Goal: Task Accomplishment & Management: Complete application form

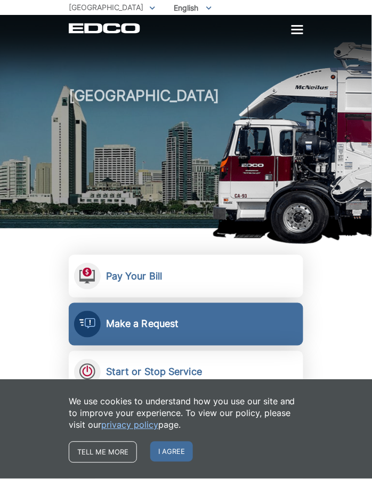
scroll to position [107, 0]
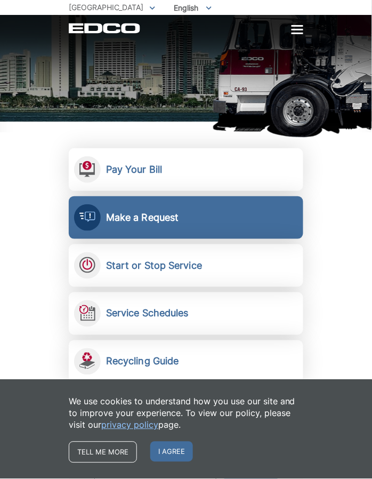
click at [150, 220] on h2 "Make a Request" at bounding box center [142, 218] width 73 height 12
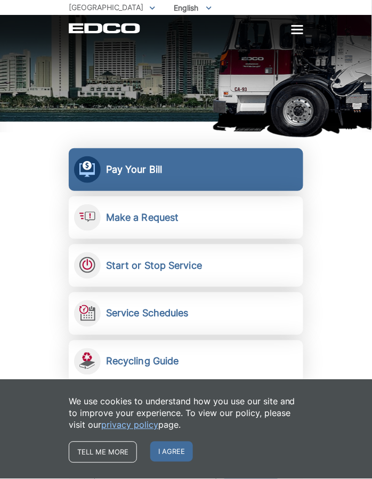
click at [142, 178] on link "Pay Your Bill View, pay, and manage your bill online." at bounding box center [186, 169] width 235 height 43
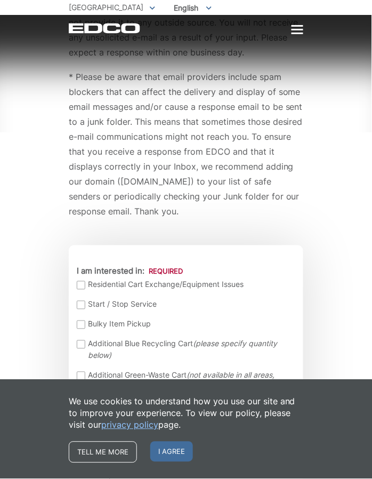
scroll to position [160, 0]
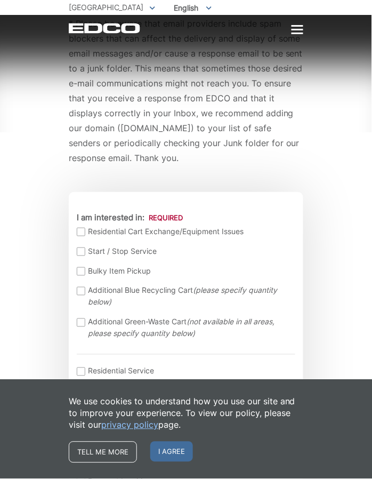
click at [133, 180] on div "EDCO keeps your response strictly confidential. We do not provide it to any out…" at bounding box center [186, 56] width 235 height 272
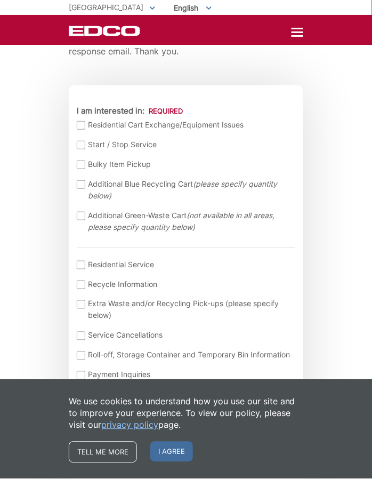
click at [79, 264] on div at bounding box center [81, 265] width 9 height 9
click at [0, 0] on input "I am interested in: (continued) *" at bounding box center [0, 0] width 0 height 0
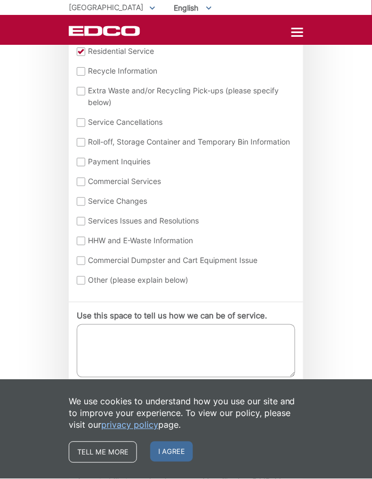
scroll to position [587, 0]
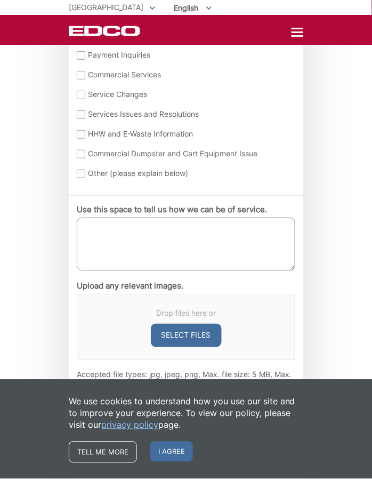
click at [110, 238] on textarea "Use this space to tell us how we can be of service." at bounding box center [186, 244] width 219 height 53
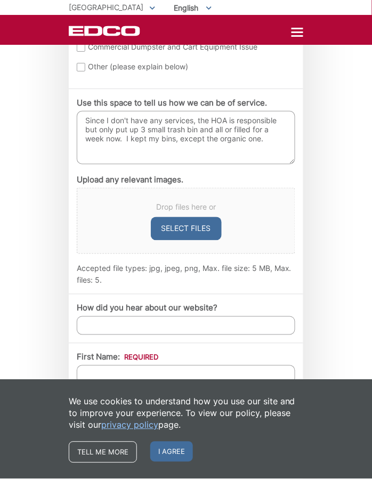
scroll to position [747, 0]
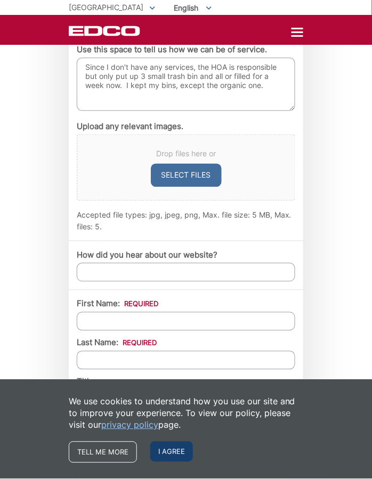
type textarea "Since I don't have any services, the HOA is responsible but only put up 3 small…"
click at [165, 450] on span "I agree" at bounding box center [171, 452] width 43 height 20
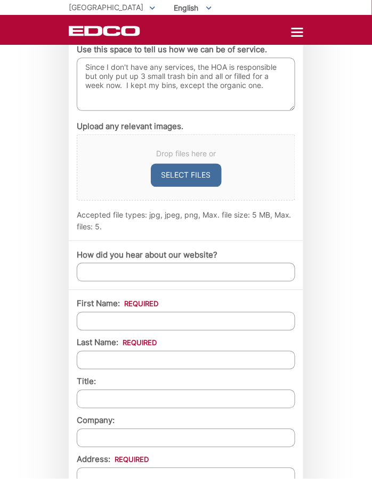
click at [118, 282] on input "How did you hear about our website?" at bounding box center [186, 272] width 219 height 19
type input "form the list of trash recyle services."
click at [117, 327] on input "First Name: *" at bounding box center [186, 321] width 219 height 19
type input "[PERSON_NAME]"
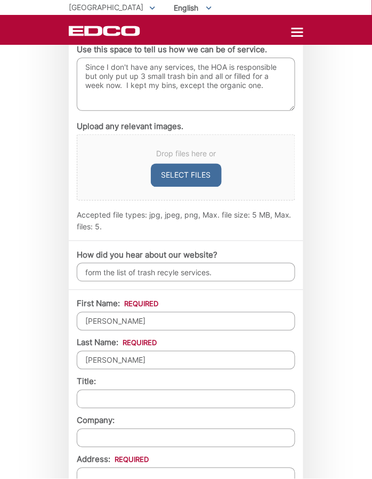
click at [236, 331] on input "[PERSON_NAME]" at bounding box center [186, 321] width 219 height 19
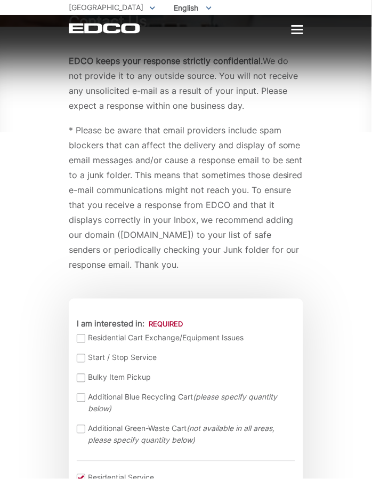
scroll to position [0, 0]
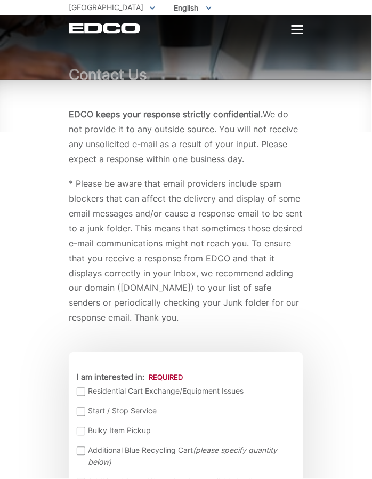
type input "[PERSON_NAME]"
click at [85, 4] on span "[GEOGRAPHIC_DATA]" at bounding box center [106, 7] width 75 height 9
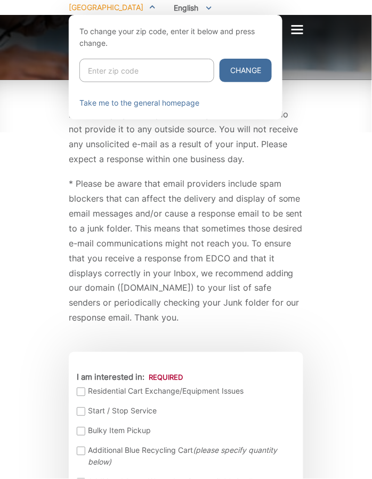
click at [102, 63] on input "Enter zip code" at bounding box center [147, 70] width 135 height 23
type input "92105"
click at [220, 59] on button "Change" at bounding box center [246, 70] width 52 height 23
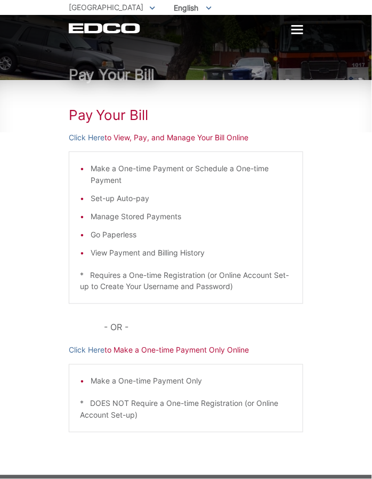
click at [106, 6] on span "[GEOGRAPHIC_DATA]" at bounding box center [106, 7] width 75 height 9
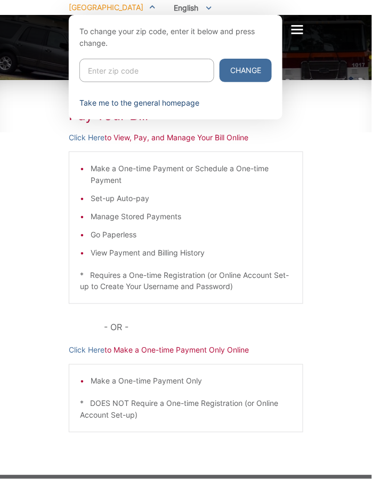
click at [127, 101] on link "Take me to the general homepage" at bounding box center [140, 103] width 120 height 12
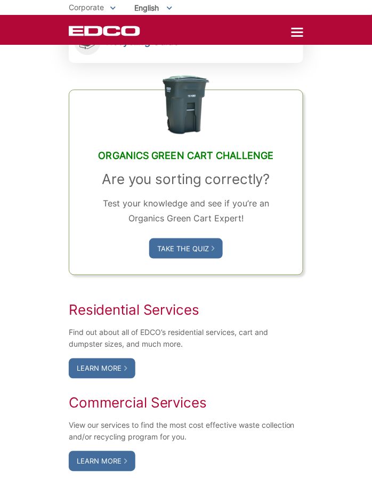
scroll to position [534, 0]
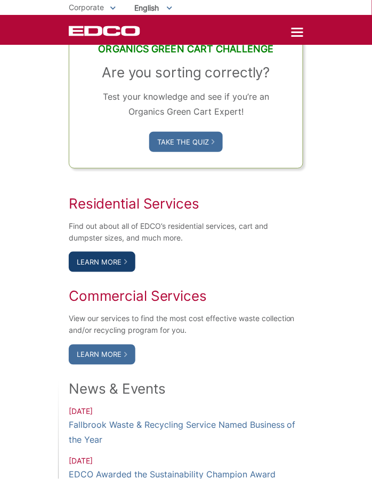
click at [116, 263] on link "Learn More" at bounding box center [102, 262] width 67 height 20
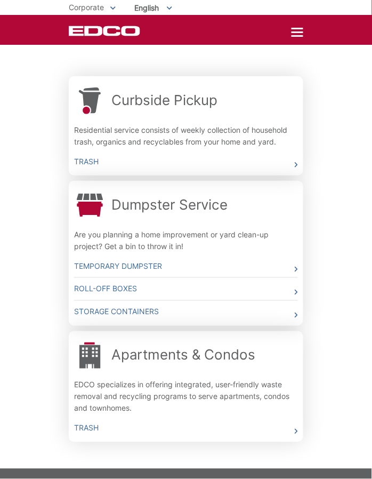
scroll to position [160, 0]
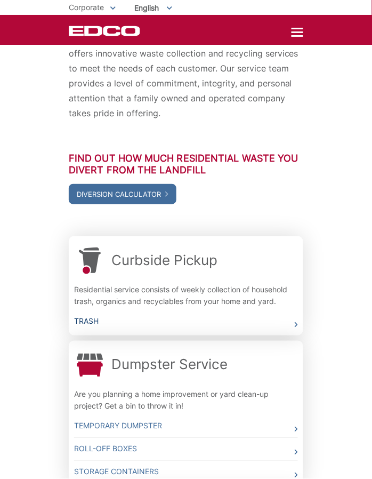
click at [94, 316] on link "Trash" at bounding box center [186, 322] width 224 height 22
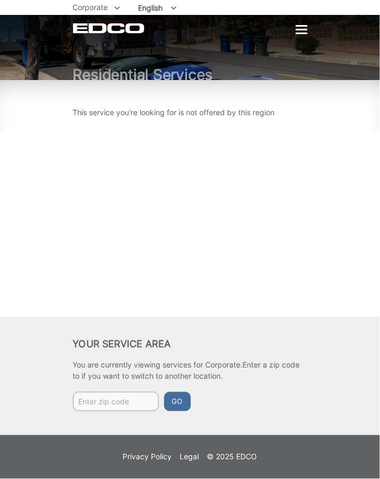
click at [111, 401] on input "Enter zip code" at bounding box center [116, 401] width 86 height 19
type input "92105"
click at [164, 392] on button "Go" at bounding box center [177, 401] width 27 height 19
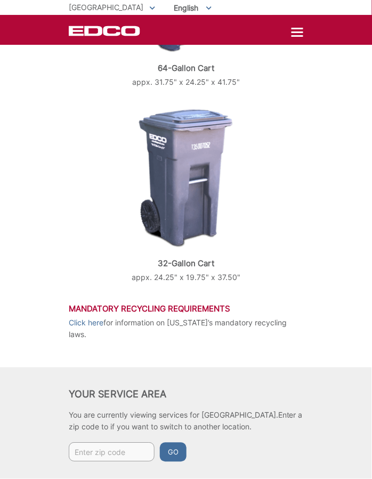
scroll to position [786, 0]
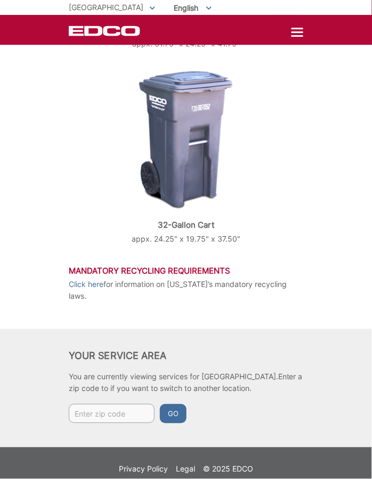
click at [118, 405] on input "Enter zip code" at bounding box center [112, 414] width 86 height 19
type input "92105"
click at [160, 405] on button "Go" at bounding box center [173, 414] width 27 height 19
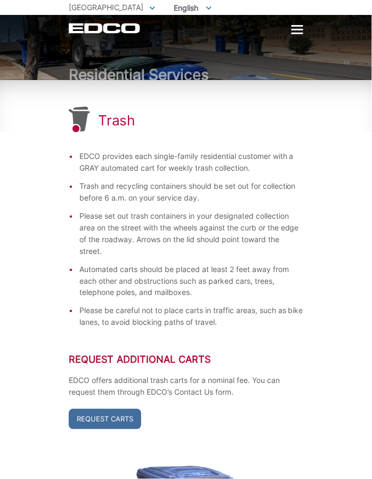
click at [296, 30] on div at bounding box center [298, 30] width 12 height 2
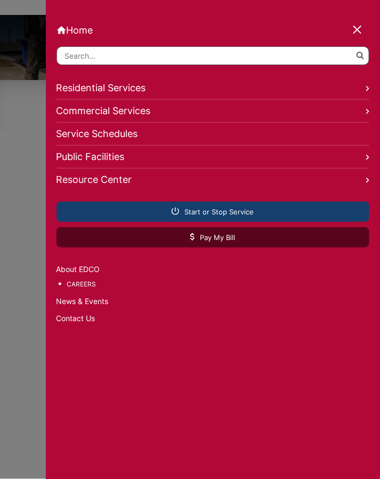
click at [198, 209] on span "Start or Stop Service" at bounding box center [213, 212] width 82 height 10
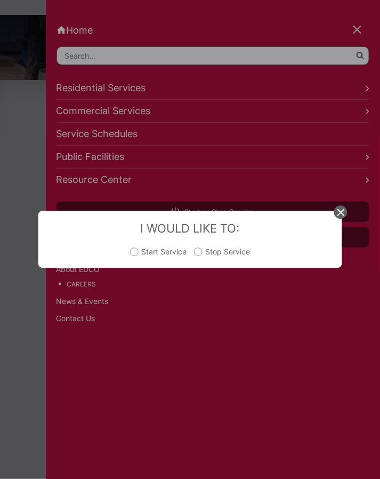
click at [131, 251] on label "Start Service" at bounding box center [158, 257] width 57 height 21
radio input "true"
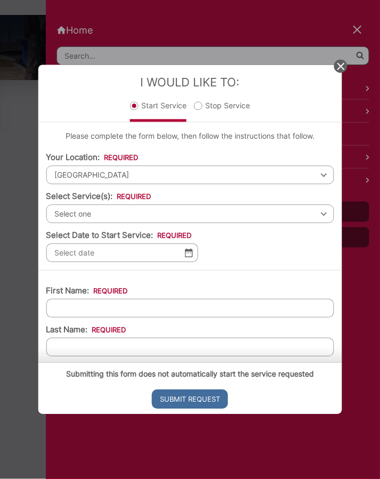
click at [134, 211] on span "Select one" at bounding box center [190, 214] width 288 height 19
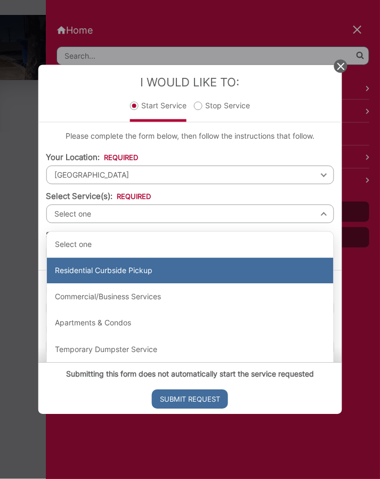
click at [117, 263] on div "Residential Curbside Pickup" at bounding box center [189, 271] width 287 height 26
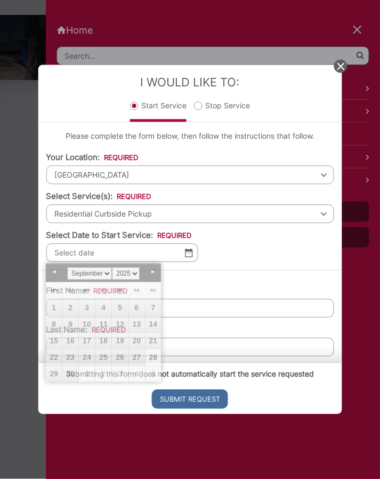
click at [122, 252] on input "Select Date to Start Service: *" at bounding box center [122, 253] width 152 height 19
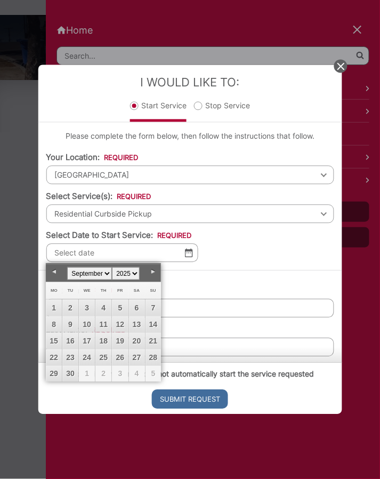
click at [136, 373] on span "4" at bounding box center [137, 374] width 16 height 16
click at [136, 354] on link "27" at bounding box center [137, 358] width 16 height 16
type input "09/27/2025"
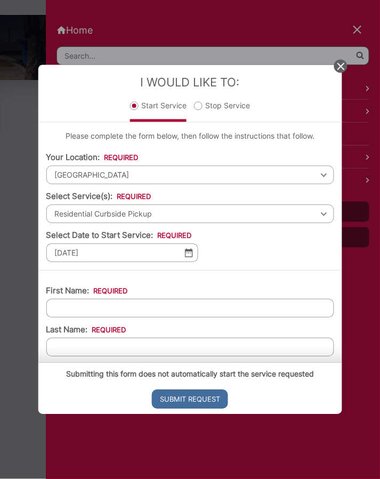
click at [111, 307] on input "First Name: *" at bounding box center [190, 308] width 288 height 19
type input "[PERSON_NAME]"
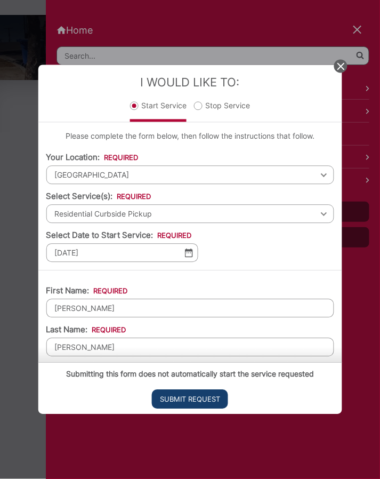
type input "[PERSON_NAME]"
click at [190, 401] on input "Submit Request" at bounding box center [190, 399] width 76 height 19
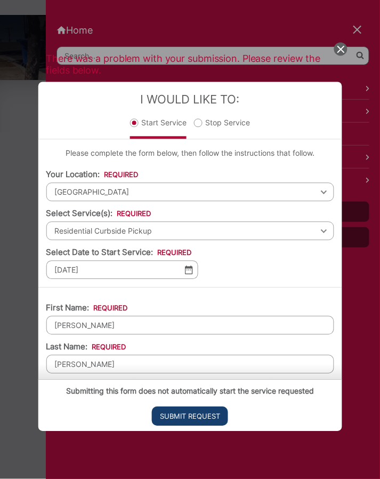
click at [193, 415] on input "Submit Request" at bounding box center [190, 416] width 76 height 19
click at [204, 420] on input "Submit Request" at bounding box center [190, 416] width 76 height 19
click at [339, 47] on icon at bounding box center [341, 49] width 7 height 7
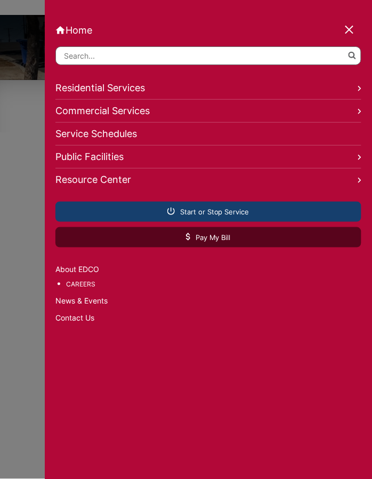
click at [187, 211] on span "Start or Stop Service" at bounding box center [209, 212] width 82 height 10
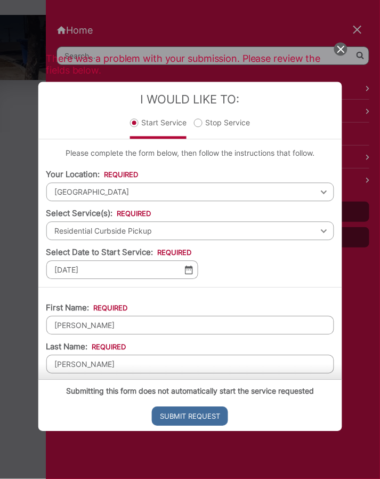
click at [160, 195] on span "[GEOGRAPHIC_DATA]" at bounding box center [190, 192] width 288 height 19
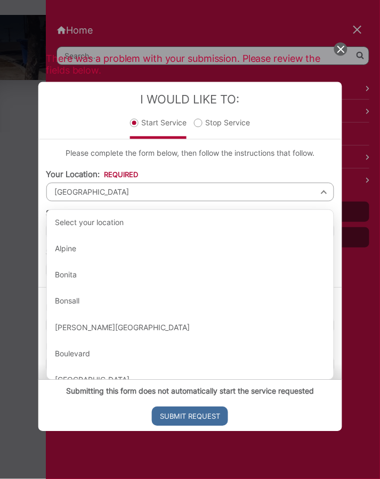
click at [132, 199] on span "[GEOGRAPHIC_DATA]" at bounding box center [190, 192] width 288 height 19
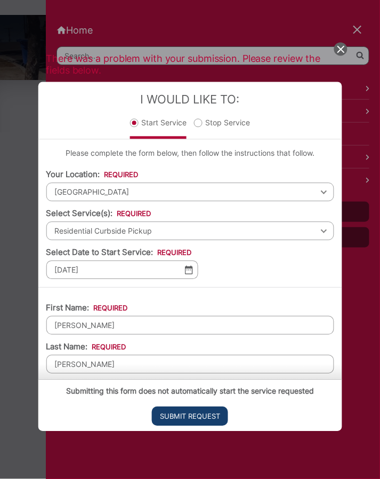
click at [191, 414] on input "Submit Request" at bounding box center [190, 416] width 76 height 19
click at [189, 416] on input "Submit Request" at bounding box center [190, 416] width 76 height 19
click at [187, 273] on img at bounding box center [189, 270] width 8 height 9
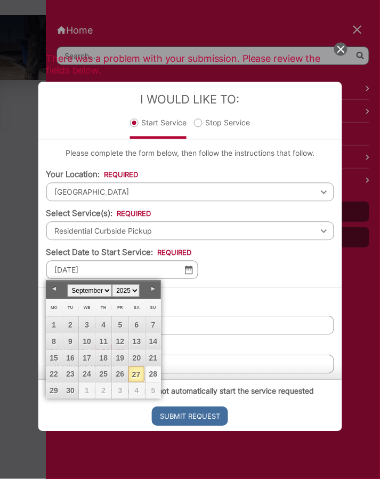
click at [150, 371] on link "28" at bounding box center [154, 375] width 16 height 16
type input "09/28/2025"
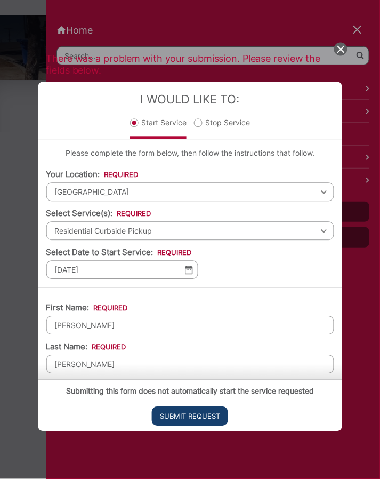
click at [197, 418] on input "Submit Request" at bounding box center [190, 416] width 76 height 19
click at [187, 269] on img at bounding box center [189, 270] width 8 height 9
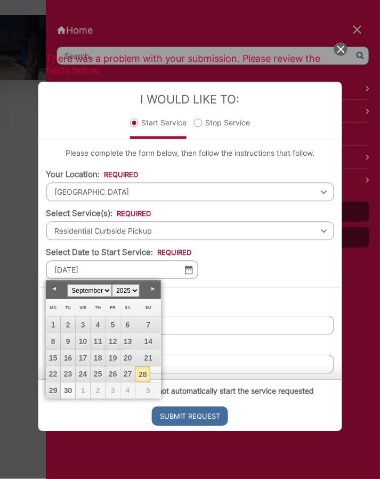
click at [69, 384] on link "30" at bounding box center [68, 391] width 14 height 16
type input "09/30/2025"
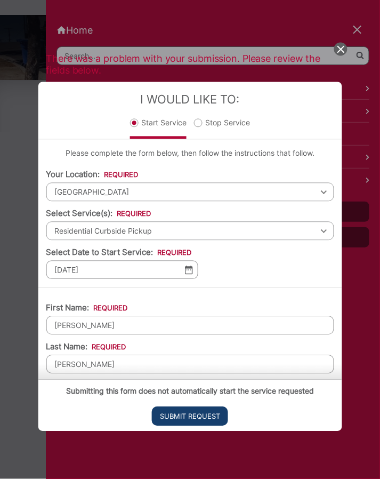
click at [199, 417] on input "Submit Request" at bounding box center [190, 416] width 76 height 19
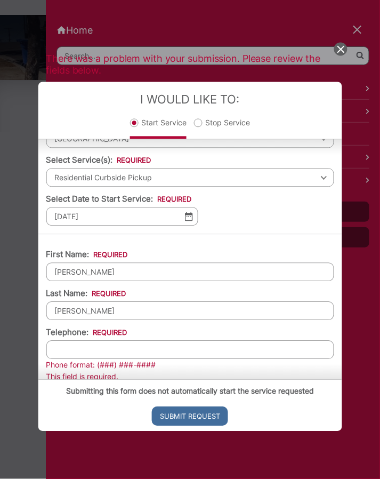
scroll to position [107, 0]
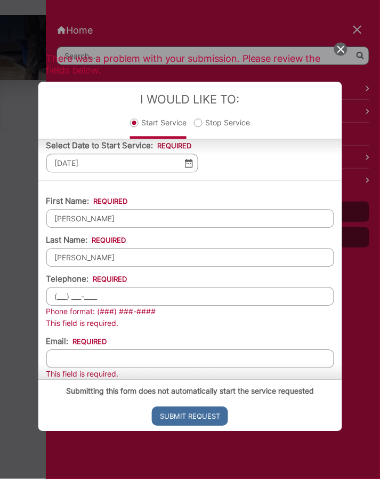
click at [111, 293] on input "(___) ___-____" at bounding box center [190, 297] width 288 height 19
type input "(619) 255-0844"
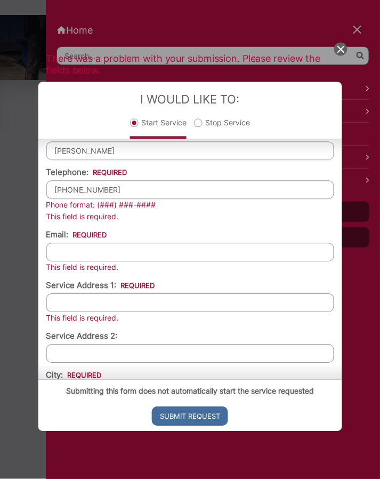
click at [175, 250] on input "Email: *" at bounding box center [190, 252] width 288 height 19
type input "pdm@juno.com"
click at [169, 294] on input "Service Address 1: *" at bounding box center [190, 303] width 288 height 19
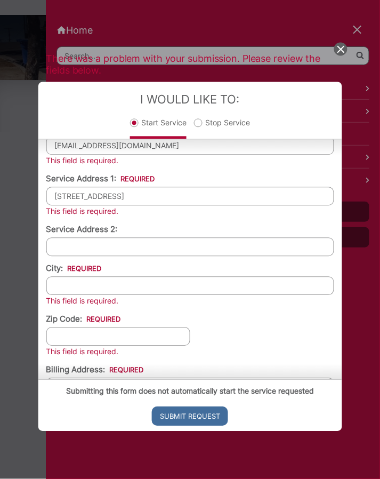
type input "2852 47th Street"
click at [108, 283] on input "City: *" at bounding box center [190, 286] width 288 height 19
type input "[GEOGRAPHIC_DATA]"
click at [91, 328] on input "Zip Code: *" at bounding box center [118, 337] width 144 height 19
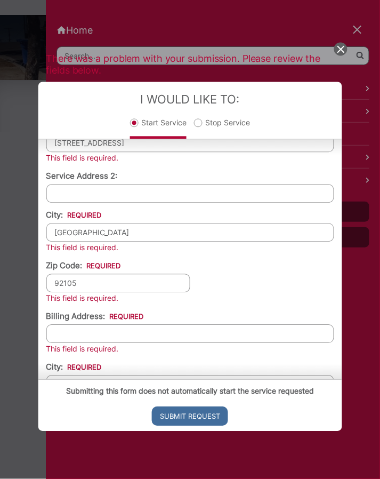
scroll to position [427, 0]
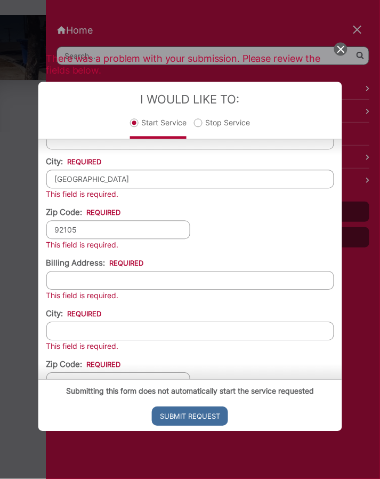
type input "92105"
drag, startPoint x: 113, startPoint y: 274, endPoint x: 133, endPoint y: 276, distance: 20.5
click at [133, 276] on input "Billing Address: *" at bounding box center [190, 281] width 288 height 19
type input "2852 47th Street"
click at [118, 330] on input "City: *" at bounding box center [190, 331] width 288 height 19
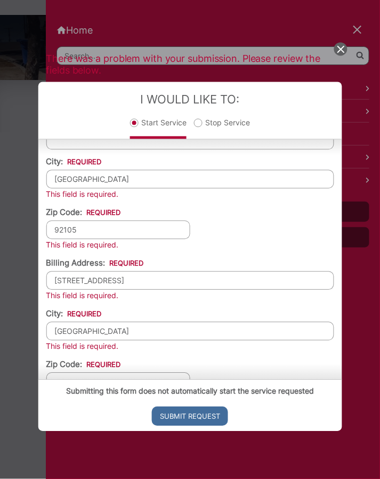
scroll to position [529, 0]
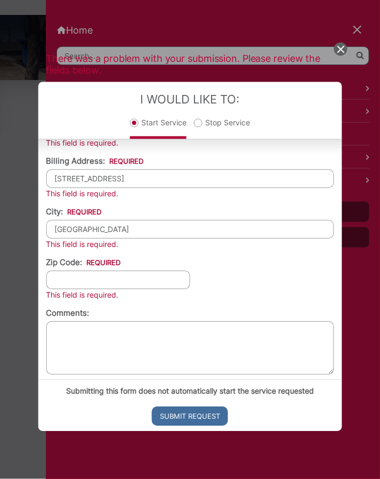
type input "[GEOGRAPHIC_DATA]"
click at [110, 274] on input "Zip Code: *" at bounding box center [118, 280] width 144 height 19
type input "92105"
click at [219, 322] on textarea "Comments:" at bounding box center [190, 348] width 288 height 53
click at [282, 323] on textarea "HOA resources are inadequate for the area, and the bins are full" at bounding box center [190, 348] width 288 height 53
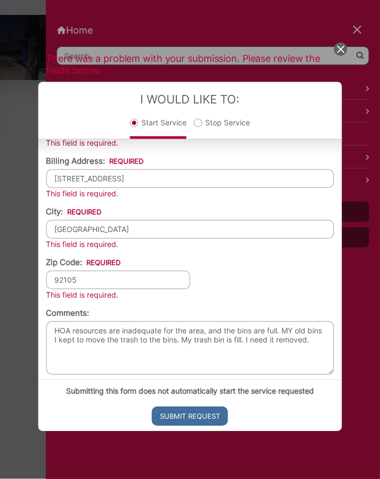
click at [295, 323] on textarea "HOA resources are inadequate for the area, and the bins are full. MY old bins I…" at bounding box center [190, 348] width 288 height 53
click at [179, 333] on textarea "HOA resources are inadequate for the area, and the bins are full. My old bins I…" at bounding box center [190, 348] width 288 height 53
click at [109, 345] on textarea "HOA resources are inadequate for the area, and the bins are full. My old bins I…" at bounding box center [190, 348] width 288 height 53
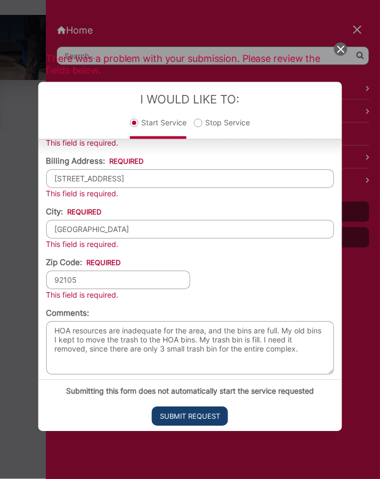
type textarea "HOA resources are inadequate for the area, and the bins are full. My old bins I…"
click at [193, 418] on input "Submit Request" at bounding box center [190, 416] width 76 height 19
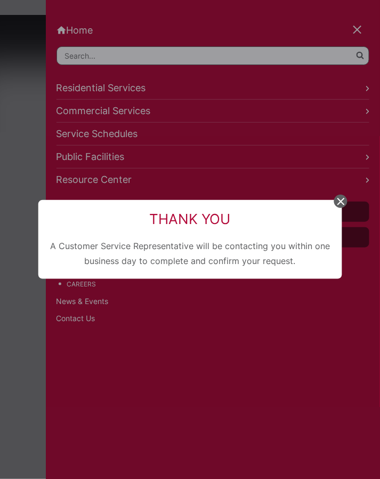
click at [342, 202] on icon at bounding box center [341, 201] width 7 height 7
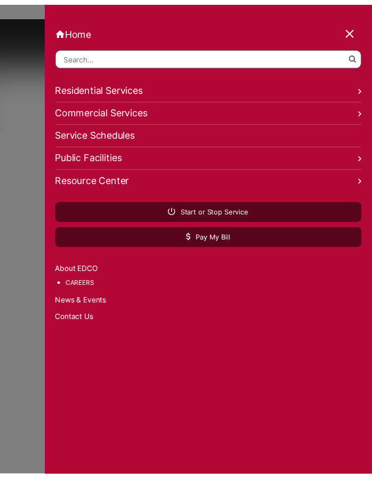
scroll to position [0, 0]
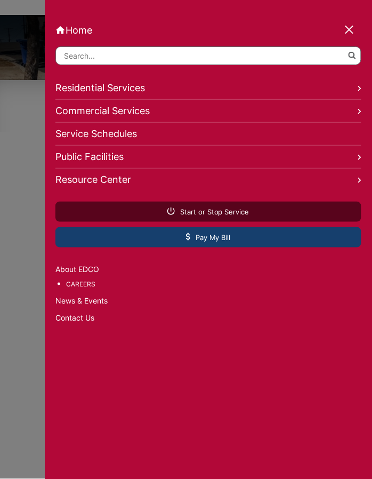
click at [200, 236] on span "Pay My Bill" at bounding box center [208, 238] width 45 height 10
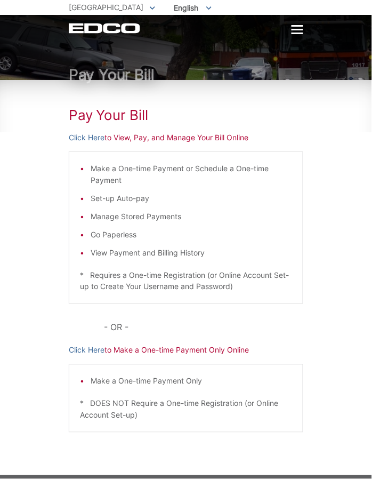
click at [145, 137] on p "Click Here to View, Pay, and Manage Your Bill Online" at bounding box center [186, 138] width 235 height 12
click at [183, 138] on p "Click Here to View, Pay, and Manage Your Bill Online" at bounding box center [186, 138] width 235 height 12
click at [89, 137] on link "Click Here" at bounding box center [87, 138] width 36 height 12
